Goal: Task Accomplishment & Management: Complete application form

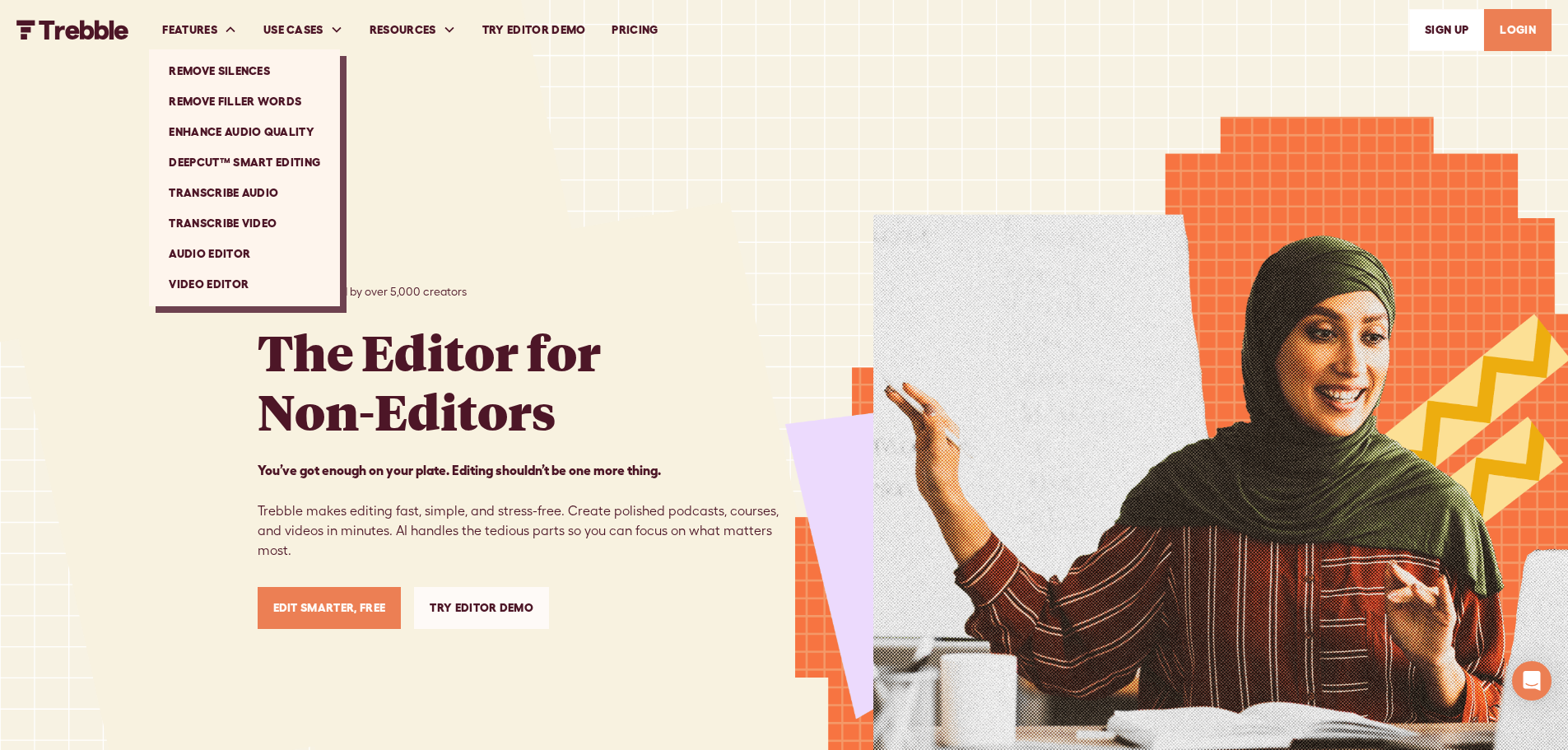
click at [230, 281] on link "Video Editor" at bounding box center [244, 283] width 178 height 30
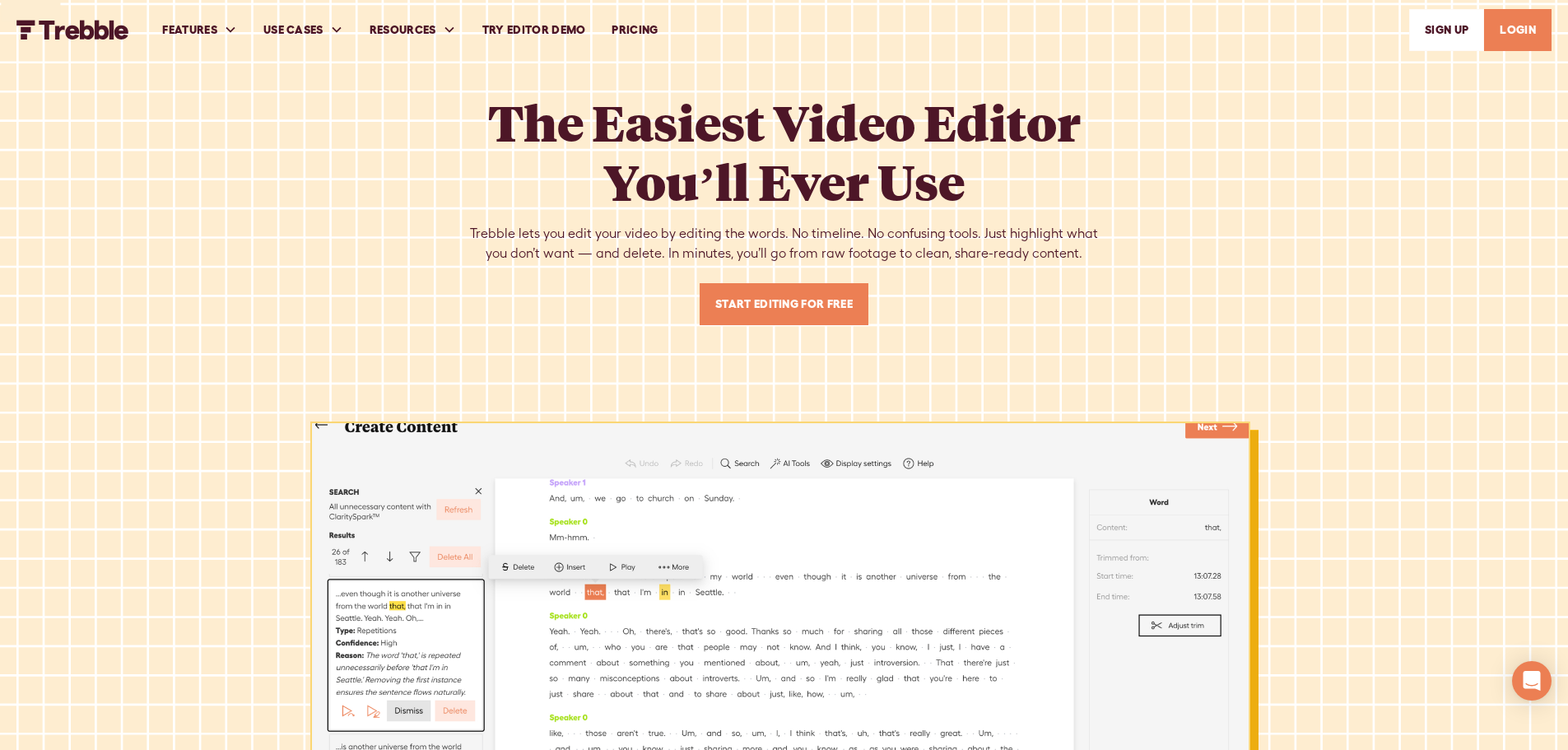
click at [1451, 34] on link "SIGn UP" at bounding box center [1446, 29] width 75 height 42
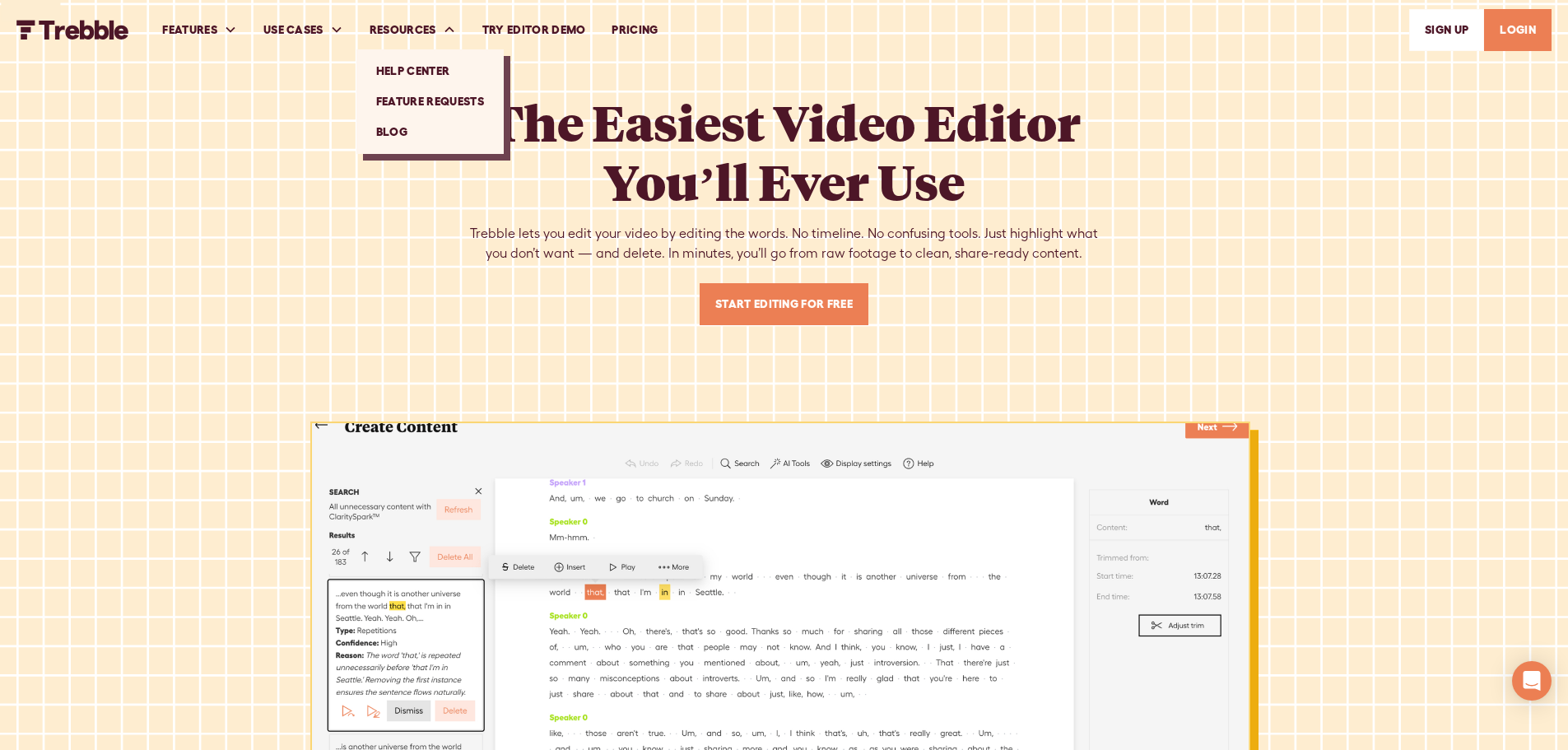
click at [438, 72] on link "Help Center" at bounding box center [430, 70] width 134 height 30
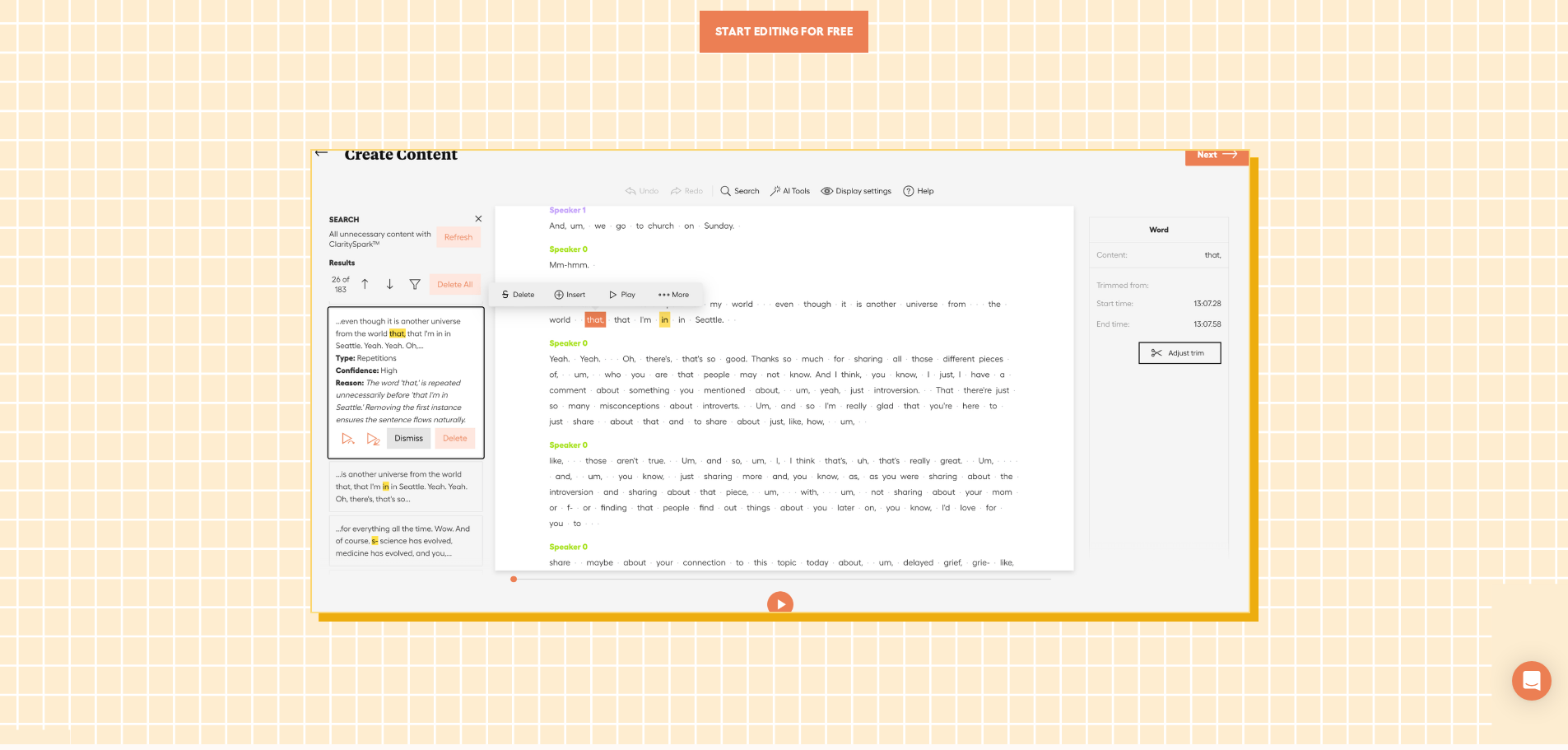
scroll to position [247, 0]
